Goal: Task Accomplishment & Management: Complete application form

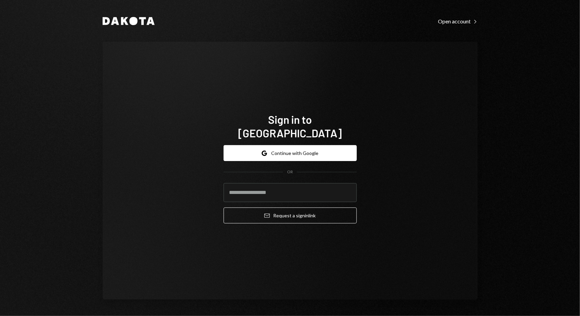
click at [277, 156] on form "Google Continue with Google OR Email Request a sign in link" at bounding box center [289, 184] width 133 height 78
click at [292, 145] on button "Google Continue with Google" at bounding box center [289, 153] width 133 height 16
click at [282, 146] on button "Google Continue with Google" at bounding box center [289, 153] width 133 height 16
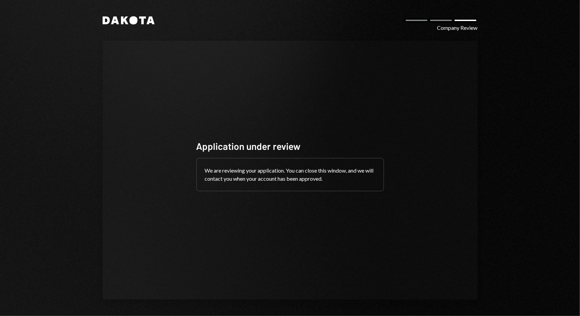
click at [0, 178] on div "Dakota Company Review Application under review We are reviewing your applicatio…" at bounding box center [290, 158] width 580 height 316
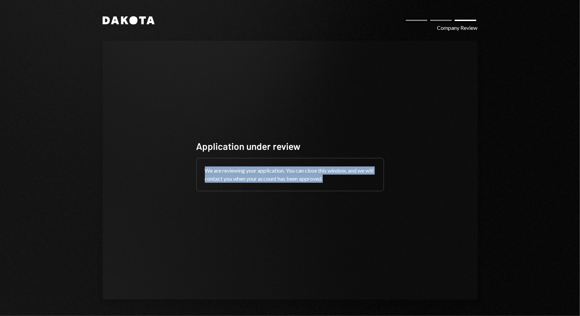
click at [0, 178] on div "Dakota Company Review Application under review We are reviewing your applicatio…" at bounding box center [290, 158] width 580 height 316
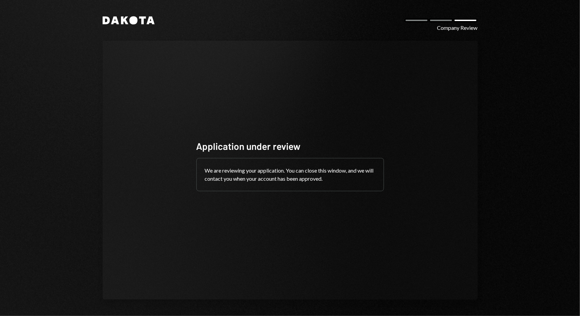
click at [540, 137] on div "Dakota Company Review Application under review We are reviewing your applicatio…" at bounding box center [290, 158] width 580 height 316
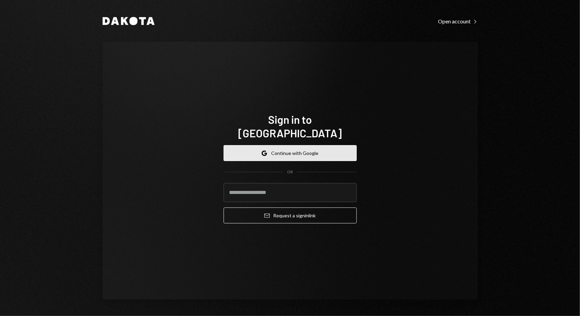
click at [261, 152] on button "Google Continue with Google" at bounding box center [289, 153] width 133 height 16
